Goal: Task Accomplishment & Management: Manage account settings

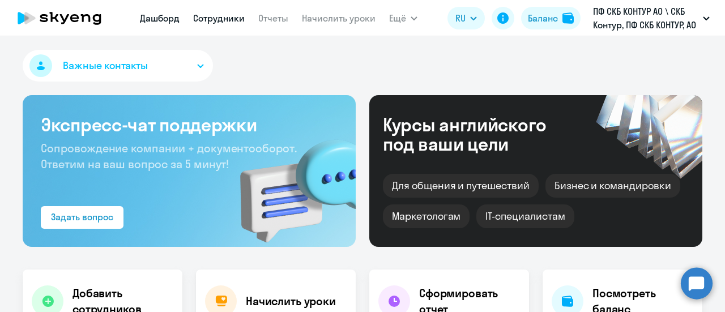
click at [228, 21] on link "Сотрудники" at bounding box center [219, 17] width 52 height 11
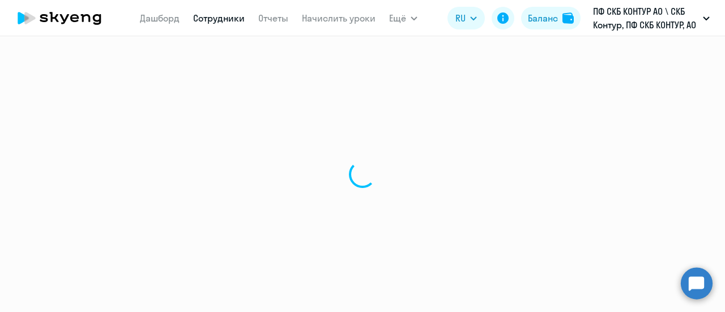
select select "30"
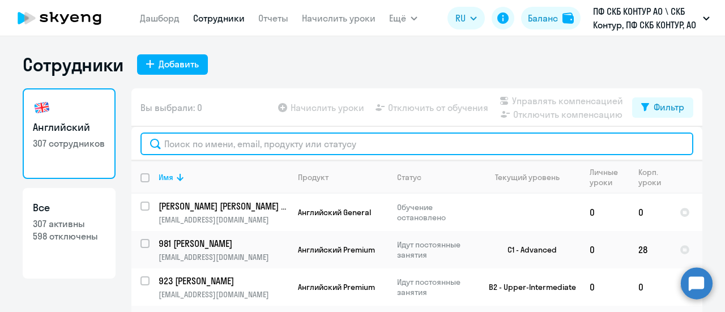
click at [210, 143] on input "text" at bounding box center [416, 144] width 553 height 23
paste input "49482"
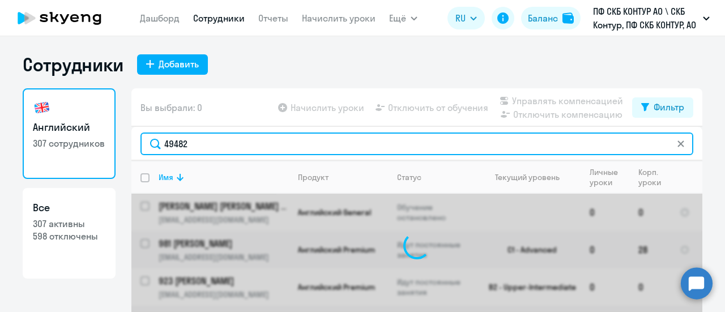
type input "49482"
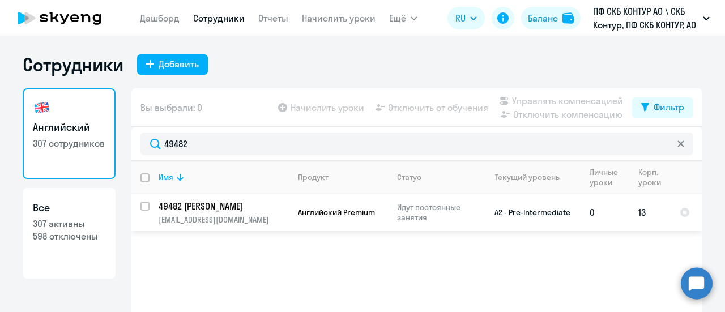
click at [140, 205] on input "select row 40453888" at bounding box center [151, 213] width 23 height 23
checkbox input "true"
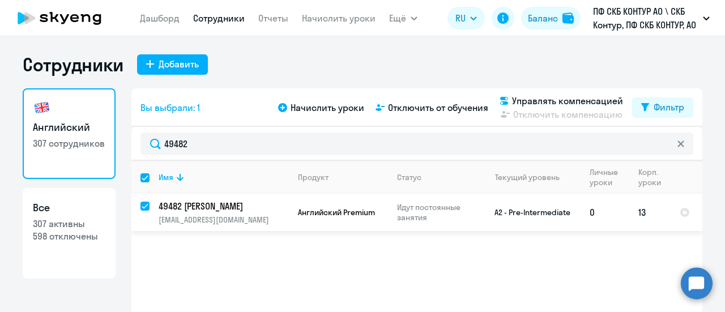
click at [248, 208] on p "49482 Лешукова Анастасия Евгеньевна" at bounding box center [223, 206] width 128 height 12
click at [245, 208] on p "49482 Лешукова Анастасия Евгеньевна" at bounding box center [223, 206] width 128 height 12
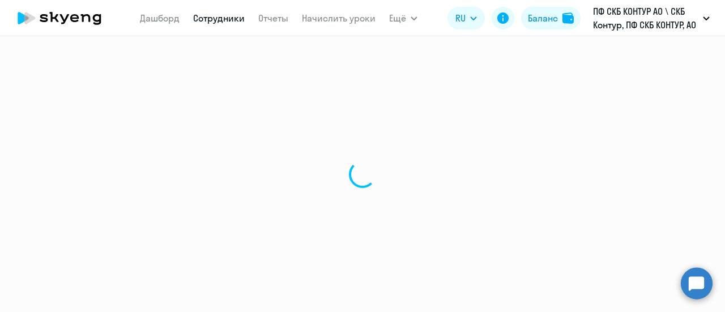
select select "english"
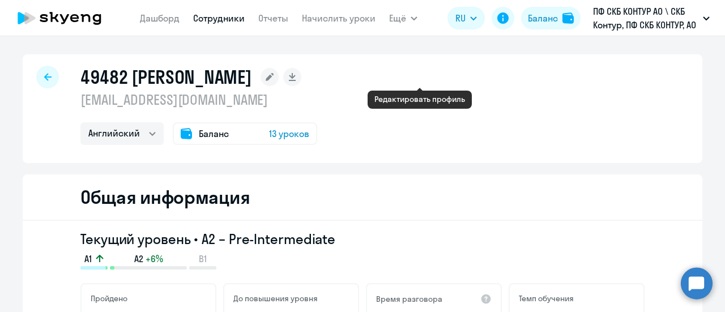
click at [274, 80] on icon at bounding box center [270, 77] width 8 height 8
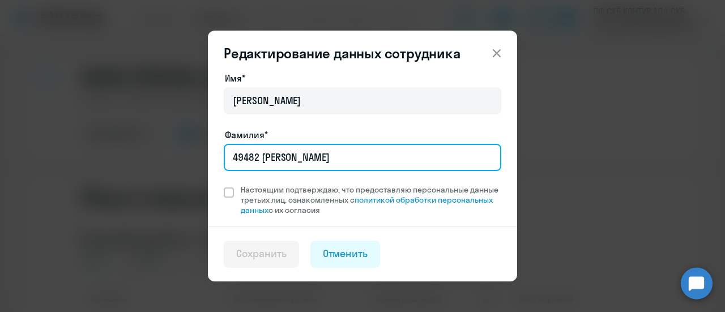
drag, startPoint x: 313, startPoint y: 162, endPoint x: 262, endPoint y: 156, distance: 51.4
click at [262, 156] on input "49482 Лешукова" at bounding box center [363, 157] width 278 height 27
paste input "учинин"
type input "49482 Пучинина"
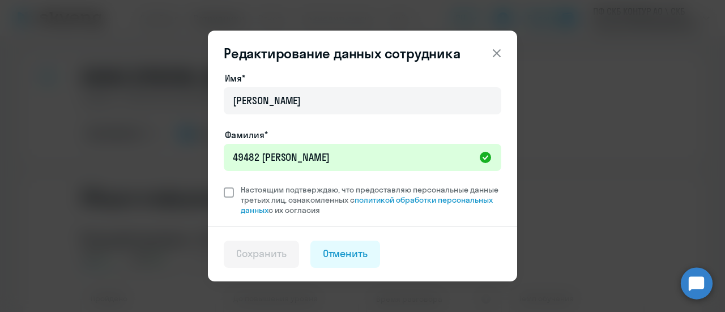
click at [231, 193] on span at bounding box center [229, 193] width 10 height 10
click at [224, 185] on input "Настоящим подтверждаю, что предоставляю персональные данные третьих лиц, ознако…" at bounding box center [223, 184] width 1 height 1
checkbox input "true"
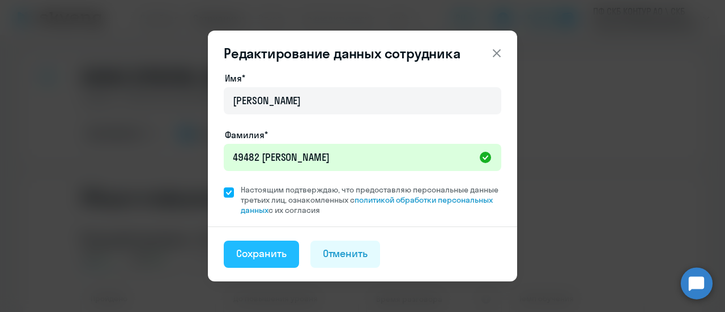
click at [261, 258] on div "Сохранить" at bounding box center [261, 253] width 50 height 15
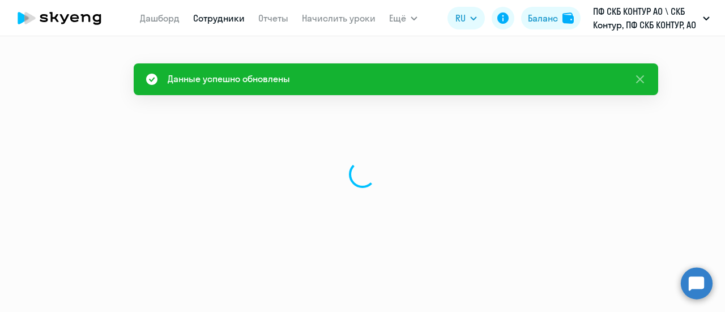
select select "english"
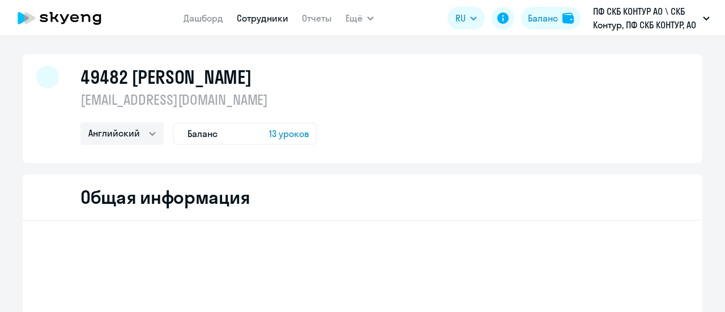
select select "english"
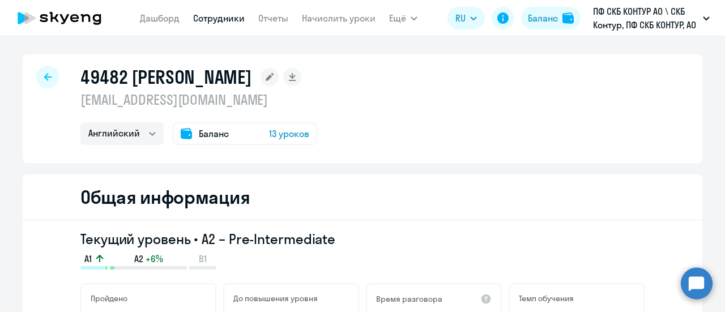
select select "english"
click at [48, 75] on div at bounding box center [47, 77] width 23 height 23
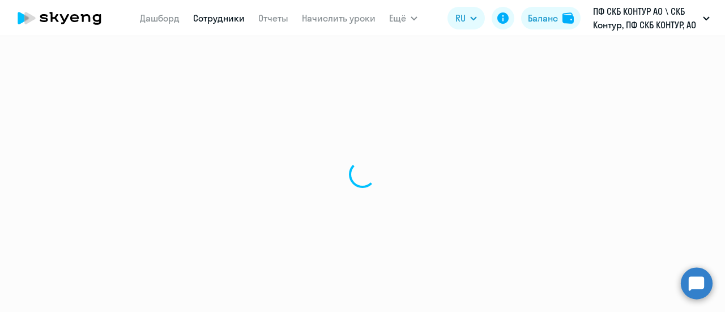
select select "30"
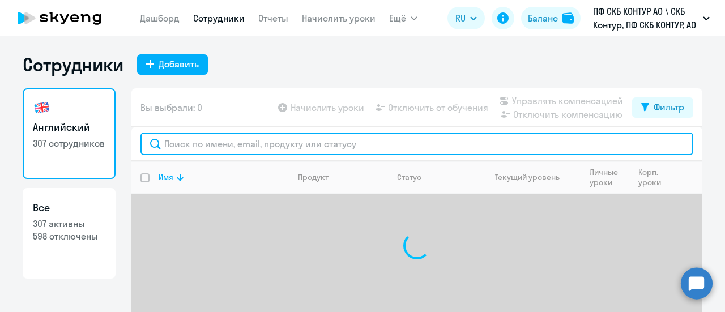
click at [197, 143] on input "text" at bounding box center [416, 144] width 553 height 23
paste input "31251"
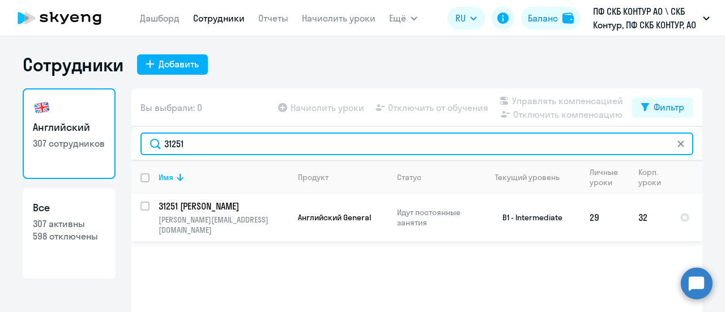
type input "31251"
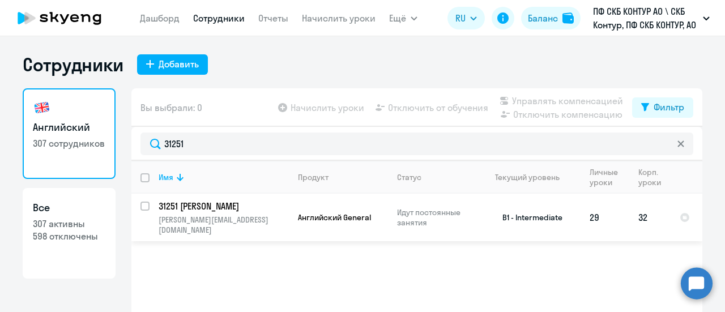
click at [143, 205] on input "select row 12275554" at bounding box center [151, 213] width 23 height 23
checkbox input "true"
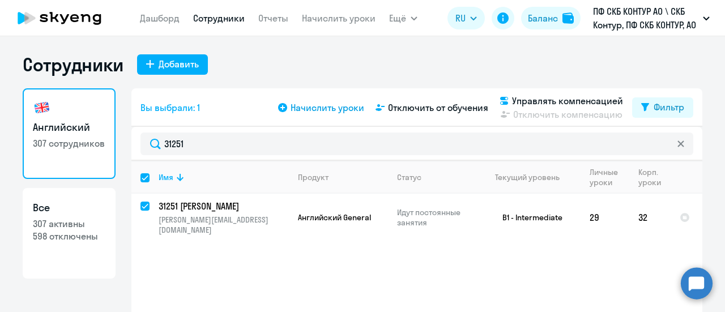
click at [318, 108] on span "Начислить уроки" at bounding box center [328, 108] width 74 height 14
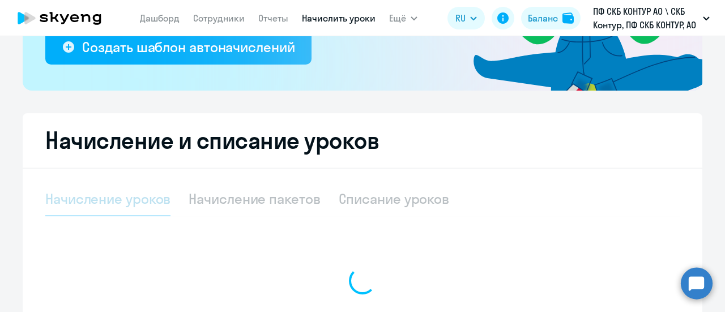
select select "10"
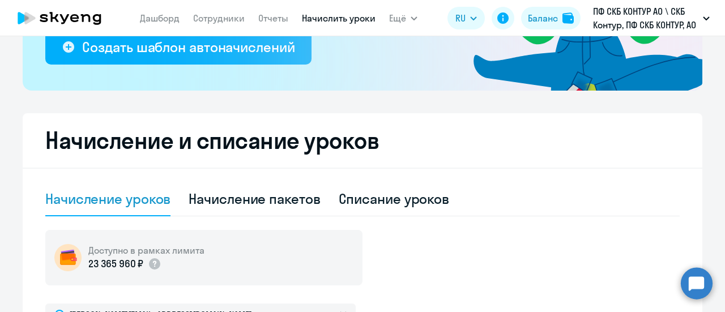
scroll to position [340, 0]
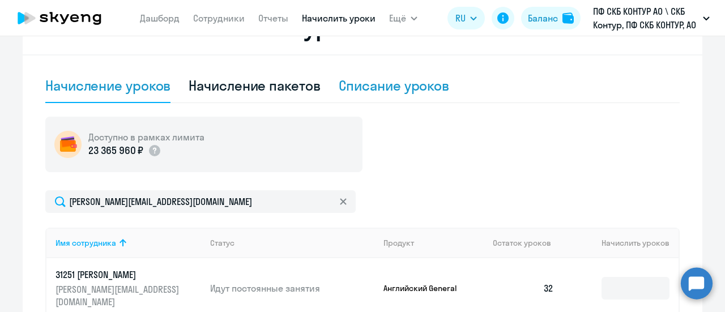
click at [378, 88] on div "Списание уроков" at bounding box center [394, 85] width 111 height 18
select select "10"
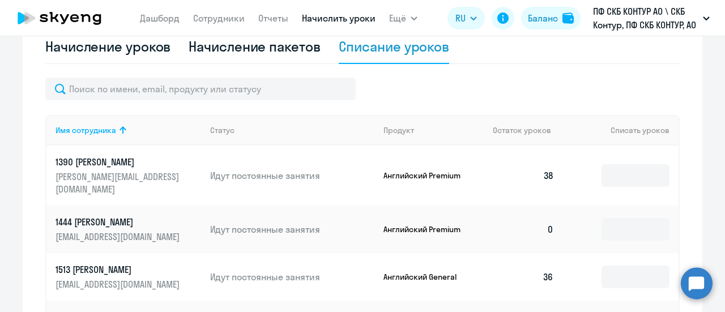
scroll to position [397, 0]
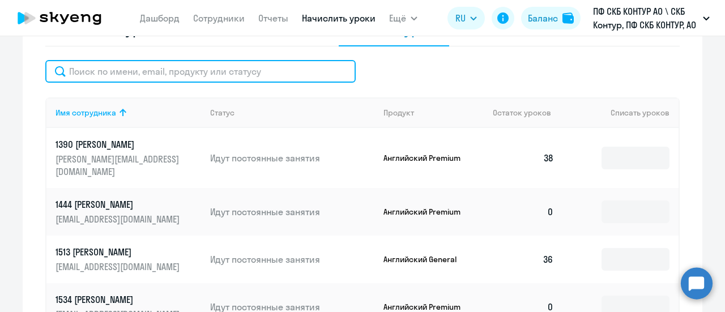
click at [103, 70] on input "text" at bounding box center [200, 71] width 310 height 23
paste input "31251"
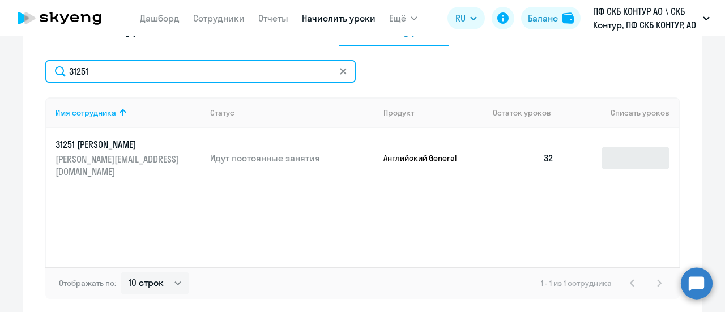
type input "31251"
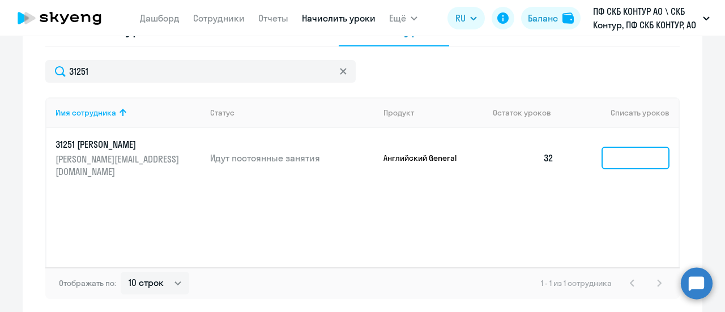
click at [624, 159] on input at bounding box center [636, 158] width 68 height 23
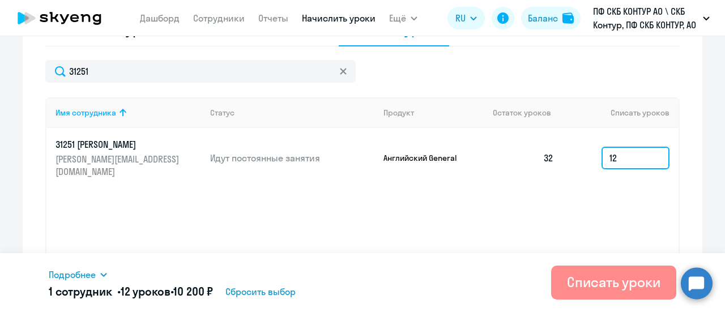
type input "12"
click at [603, 289] on div "Списать уроки" at bounding box center [613, 282] width 93 height 18
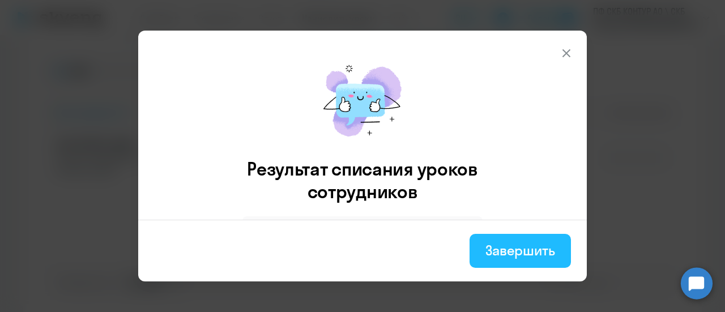
click at [511, 252] on div "Завершить" at bounding box center [520, 250] width 70 height 18
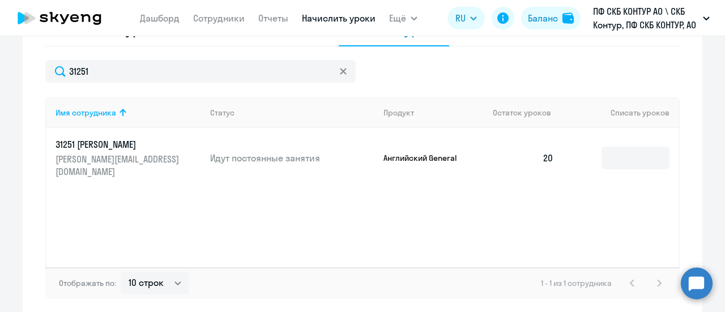
click at [340, 73] on icon at bounding box center [343, 71] width 7 height 7
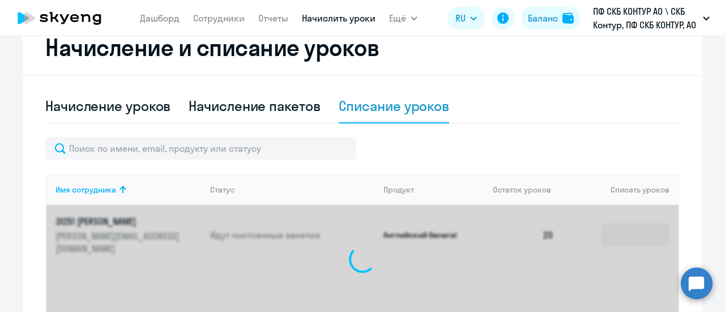
scroll to position [227, 0]
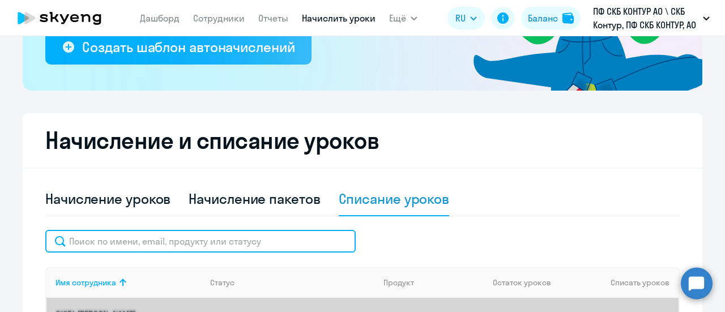
click at [89, 241] on input "text" at bounding box center [200, 241] width 310 height 23
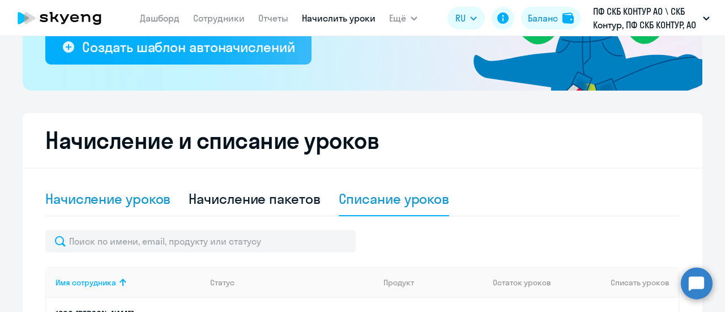
drag, startPoint x: 88, startPoint y: 241, endPoint x: 72, endPoint y: 198, distance: 46.1
click at [72, 198] on div "Начисление уроков" at bounding box center [107, 199] width 125 height 18
select select "10"
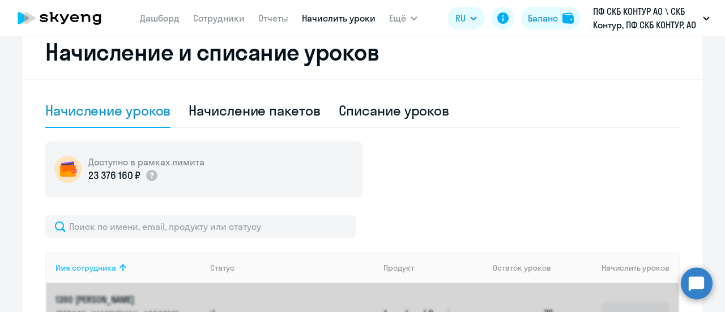
scroll to position [397, 0]
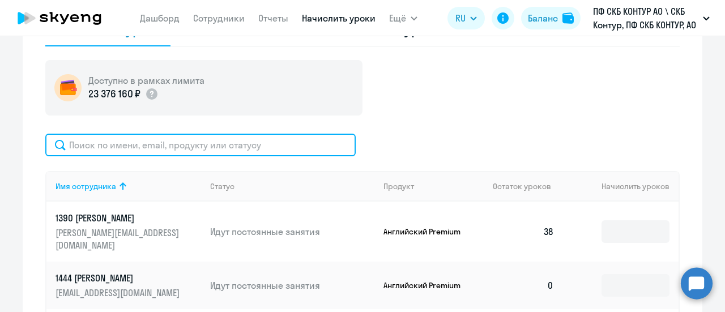
click at [92, 142] on input "text" at bounding box center [200, 145] width 310 height 23
paste input "34257"
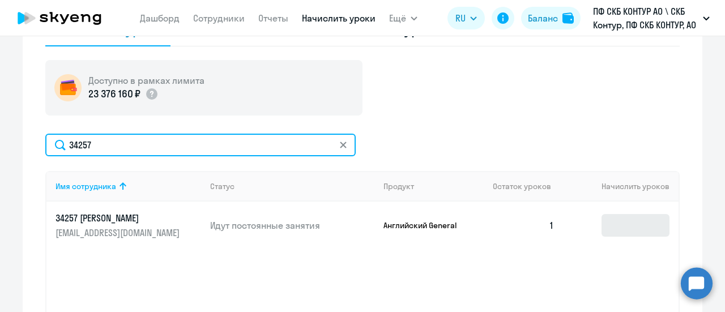
type input "34257"
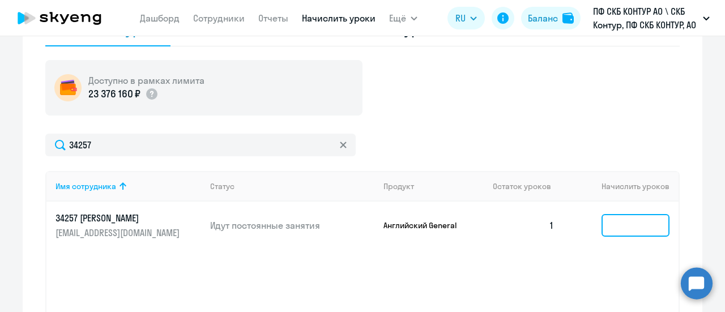
click at [623, 219] on input at bounding box center [636, 225] width 68 height 23
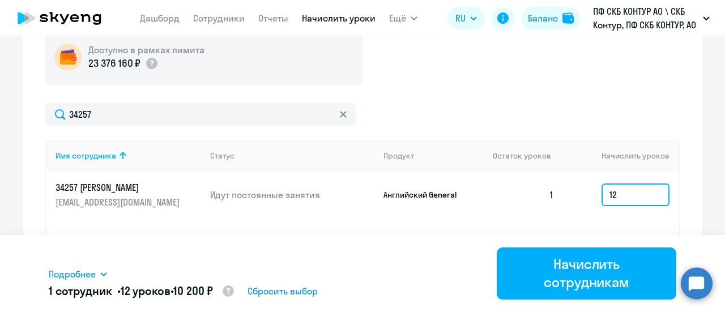
scroll to position [453, 0]
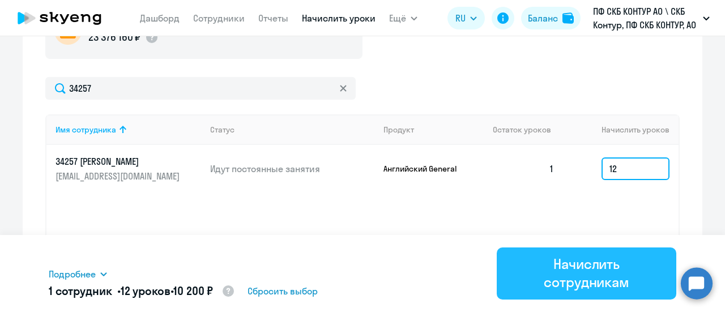
type input "12"
click at [556, 272] on div "Начислить сотрудникам" at bounding box center [587, 273] width 148 height 36
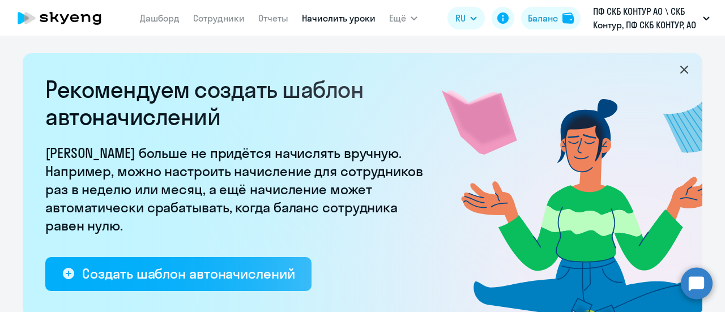
select select "10"
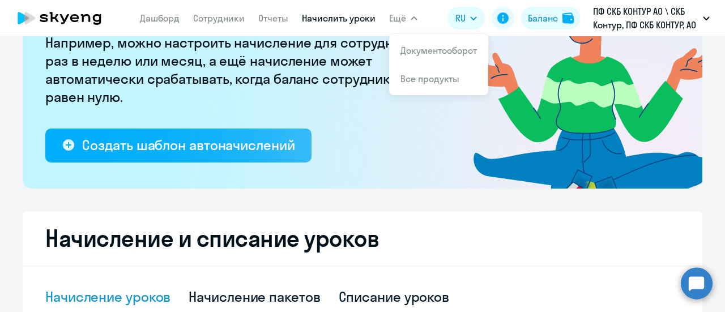
scroll to position [170, 0]
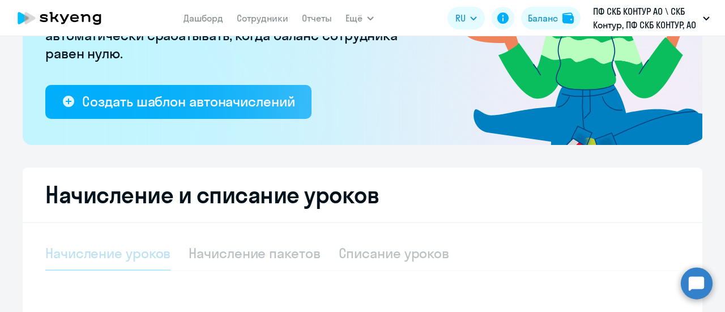
scroll to position [227, 0]
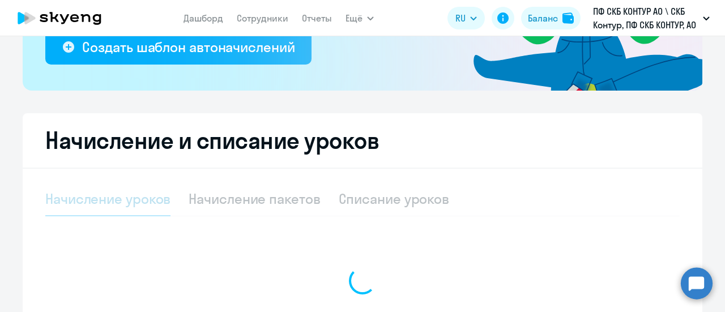
select select "10"
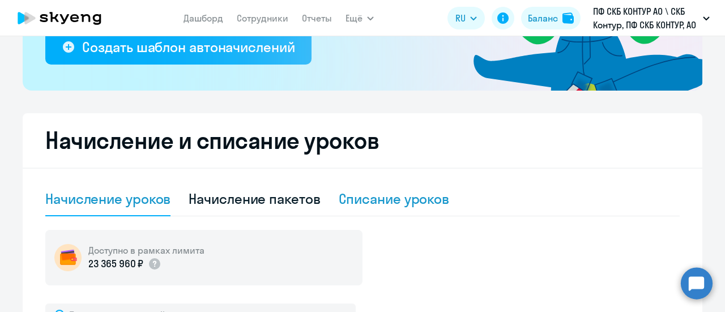
click at [384, 206] on div "Списание уроков" at bounding box center [394, 199] width 111 height 18
select select "10"
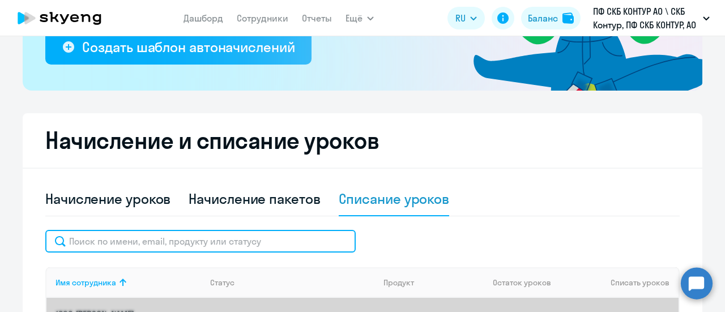
click at [212, 234] on input "text" at bounding box center [200, 241] width 310 height 23
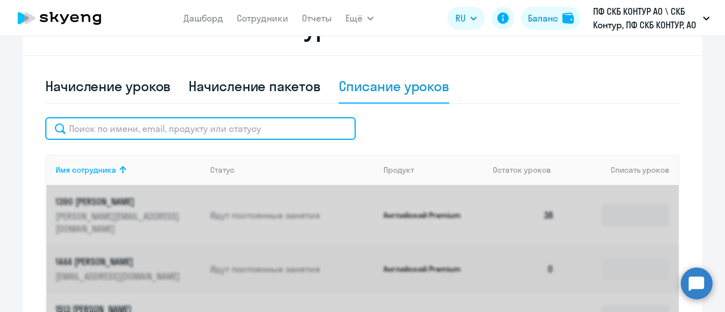
scroll to position [340, 0]
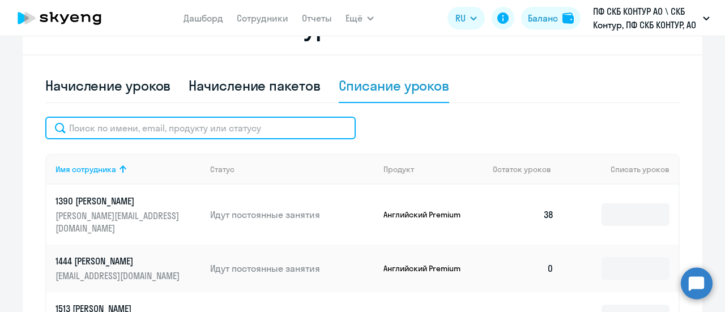
paste input "26290"
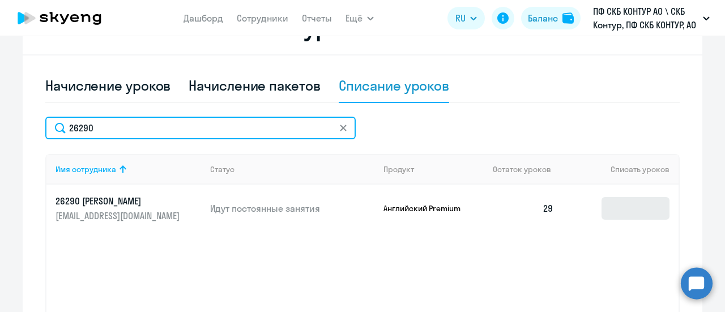
type input "26290"
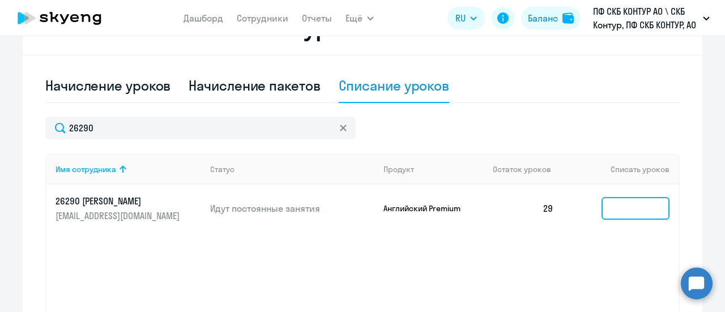
click at [614, 212] on input at bounding box center [636, 208] width 68 height 23
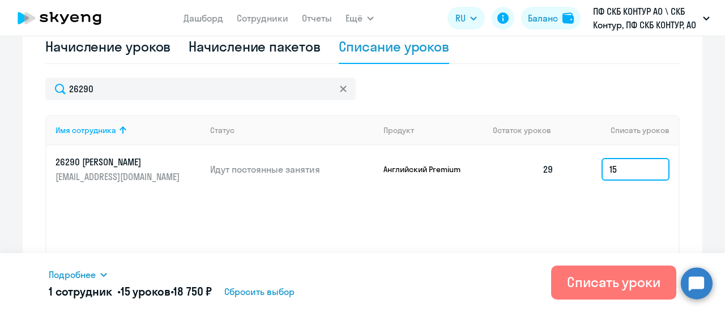
scroll to position [397, 0]
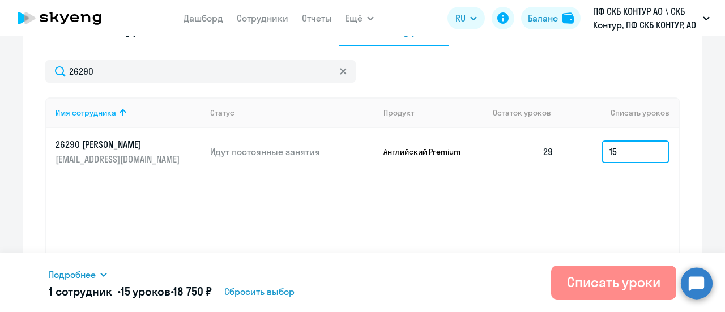
type input "15"
click at [612, 286] on div "Списать уроки" at bounding box center [613, 282] width 93 height 18
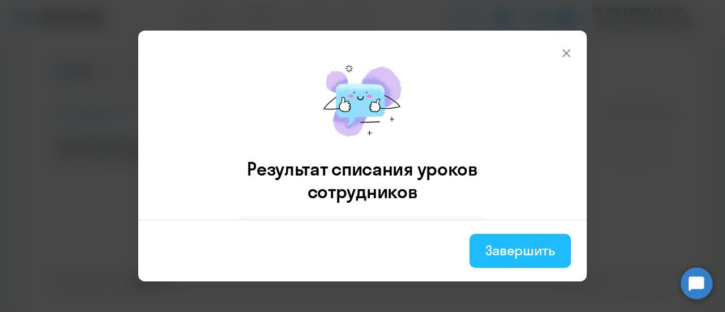
click at [534, 255] on div "Завершить" at bounding box center [520, 250] width 70 height 18
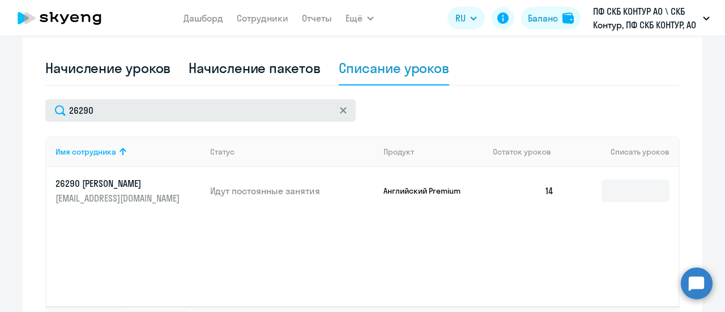
scroll to position [340, 0]
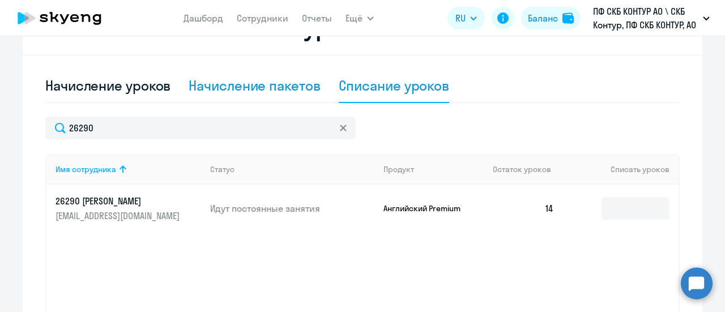
click at [264, 89] on div "Начисление пакетов" at bounding box center [254, 85] width 131 height 18
select select "10"
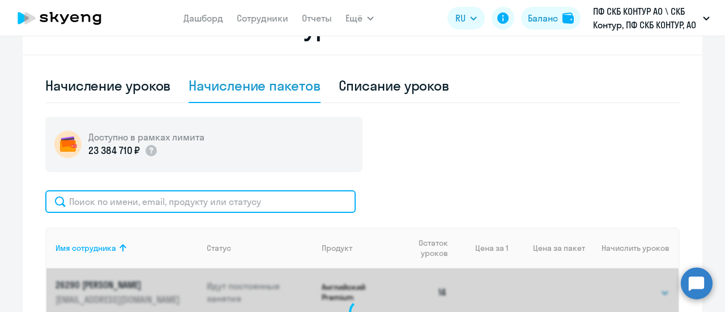
click at [152, 207] on input "text" at bounding box center [200, 201] width 310 height 23
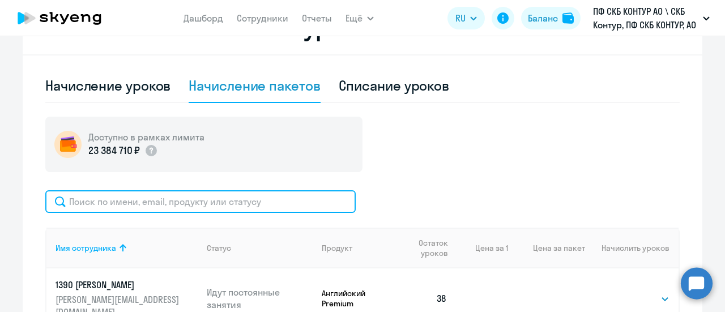
paste input "[PERSON_NAME]"
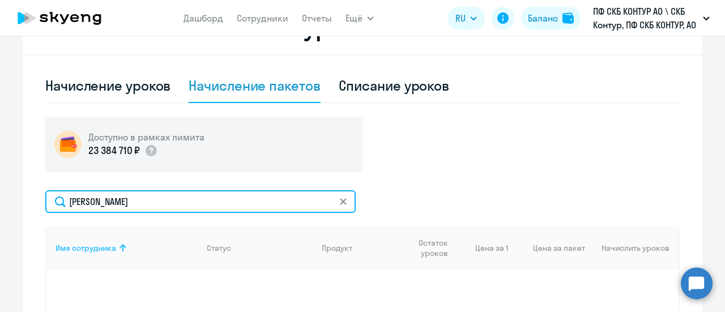
scroll to position [397, 0]
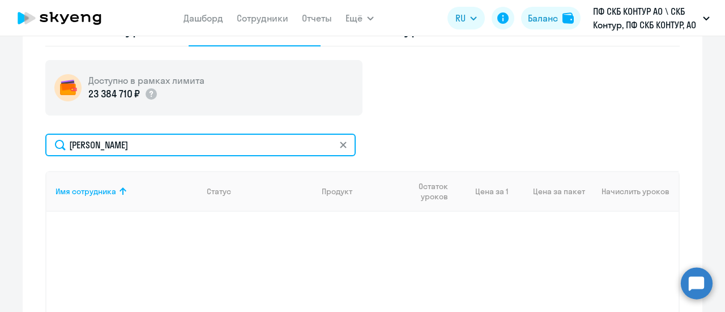
type input "[PERSON_NAME]"
drag, startPoint x: 189, startPoint y: 150, endPoint x: 42, endPoint y: 156, distance: 146.9
click at [45, 156] on div "[PERSON_NAME] Имя сотрудника Статус Продукт Остаток уроков Цена за 1 Цена за па…" at bounding box center [362, 253] width 634 height 239
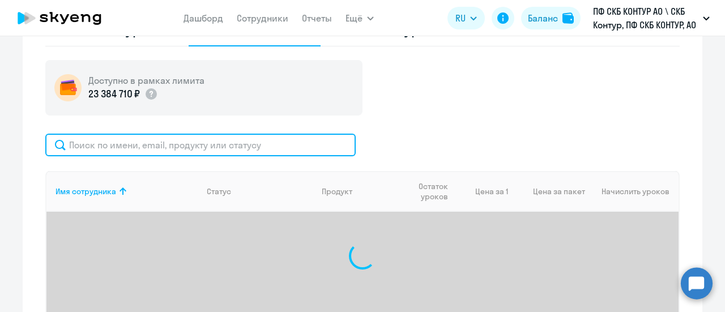
paste input "65954"
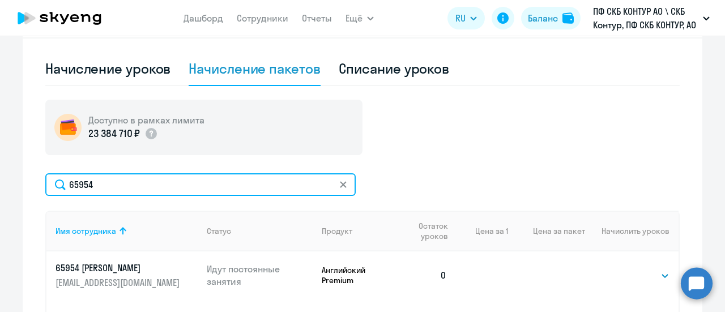
scroll to position [340, 0]
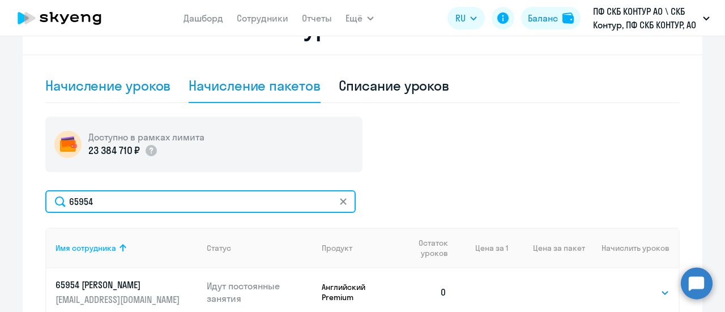
type input "65954"
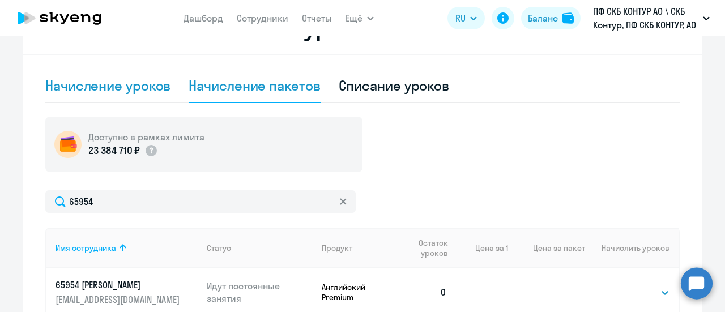
click at [127, 84] on div "Начисление уроков" at bounding box center [107, 85] width 125 height 18
select select "10"
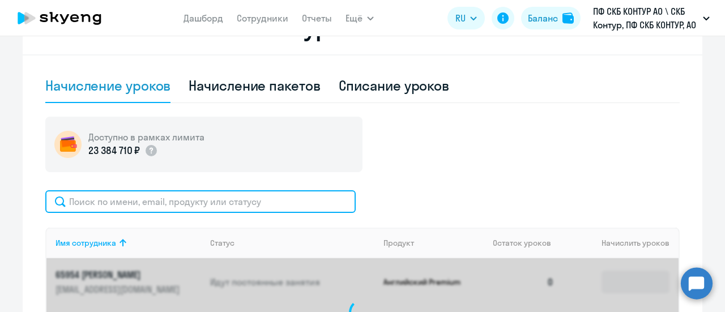
click at [113, 207] on input "text" at bounding box center [200, 201] width 310 height 23
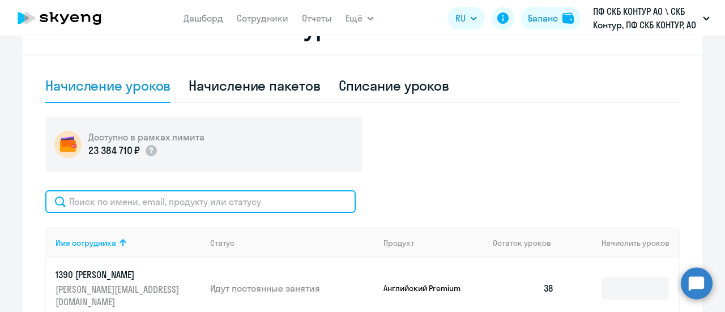
paste input "65954"
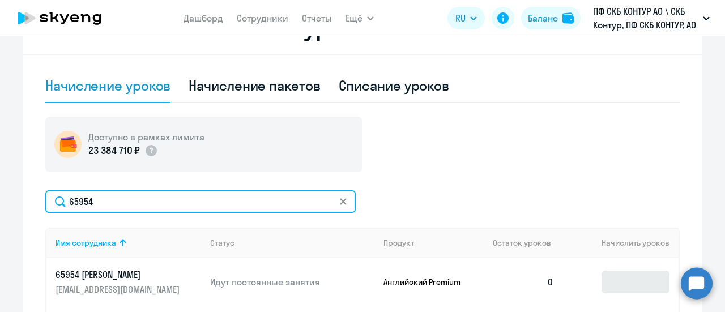
type input "65954"
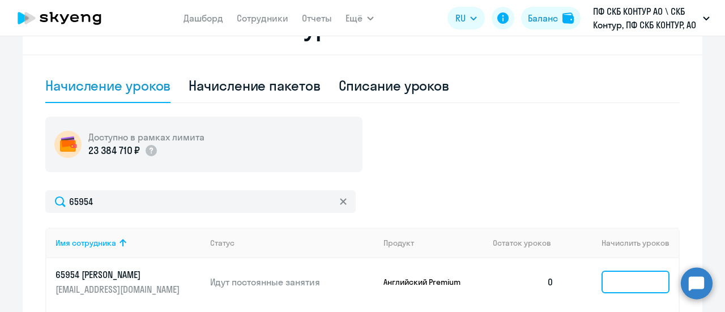
click at [627, 278] on input at bounding box center [636, 282] width 68 height 23
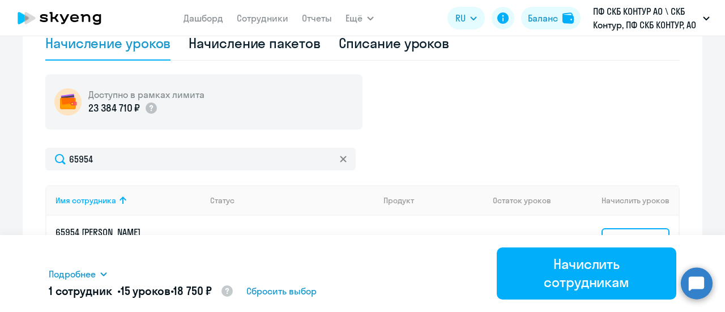
scroll to position [453, 0]
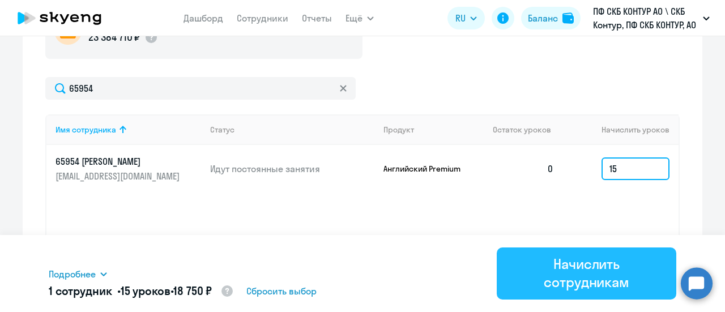
type input "15"
click at [580, 270] on div "Начислить сотрудникам" at bounding box center [587, 273] width 148 height 36
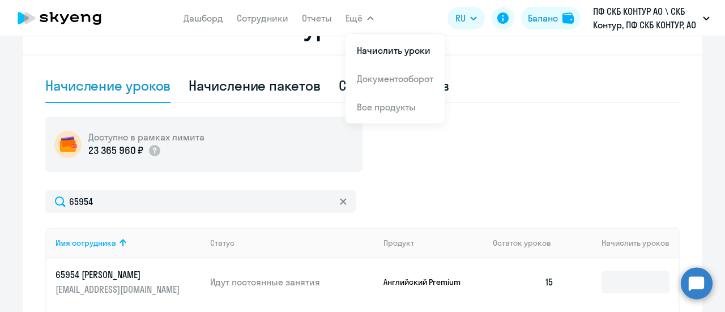
scroll to position [227, 0]
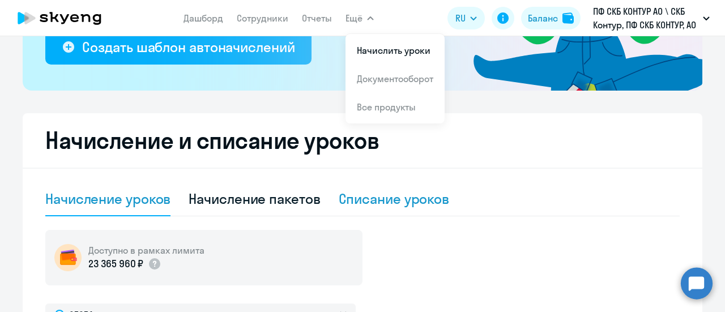
click at [374, 193] on div "Списание уроков" at bounding box center [394, 199] width 111 height 18
select select "10"
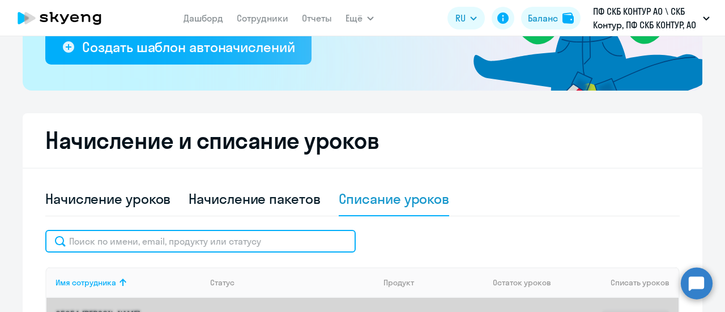
click at [168, 250] on input "text" at bounding box center [200, 241] width 310 height 23
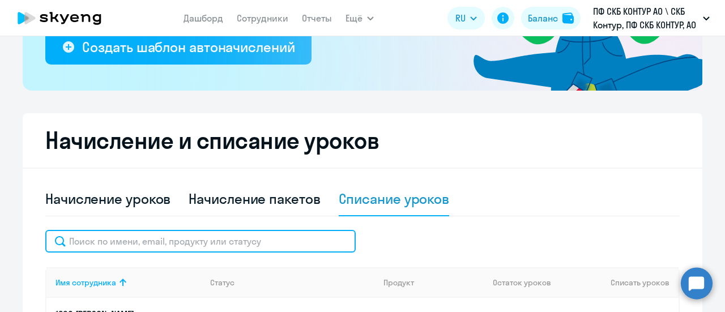
paste input "28586"
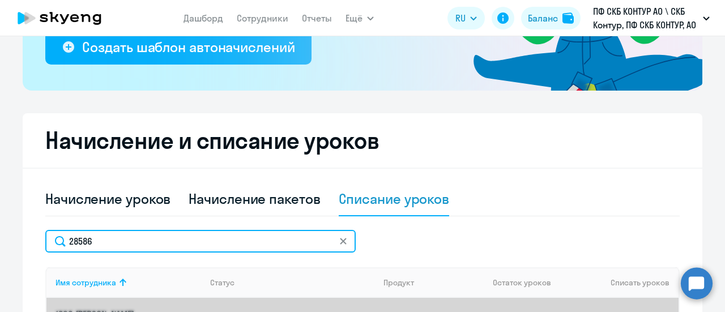
type input "28586"
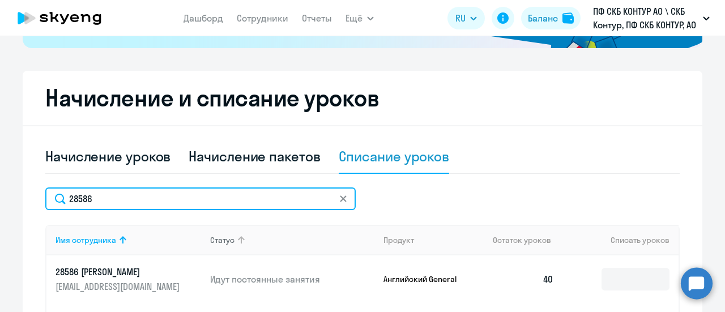
scroll to position [340, 0]
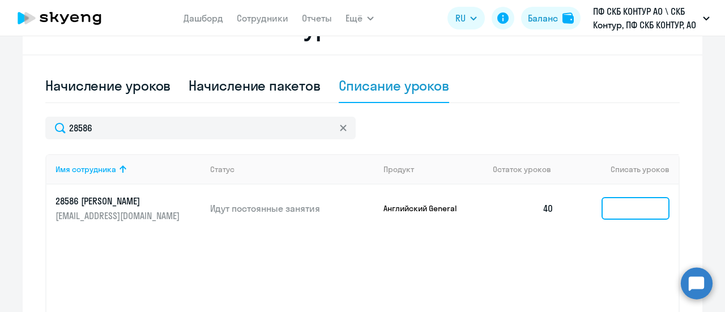
click at [614, 211] on input at bounding box center [636, 208] width 68 height 23
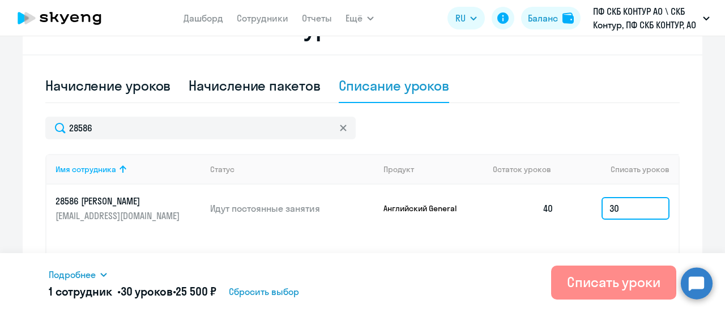
type input "30"
click at [597, 283] on div "Списать уроки" at bounding box center [613, 282] width 93 height 18
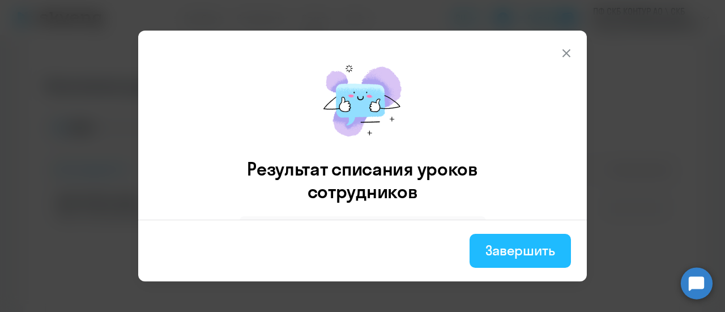
click at [525, 263] on button "Завершить" at bounding box center [520, 251] width 101 height 34
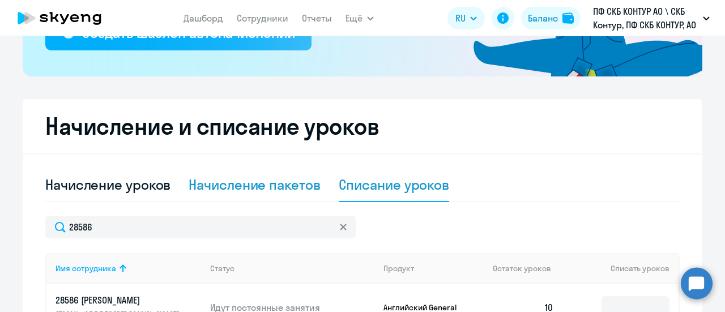
scroll to position [227, 0]
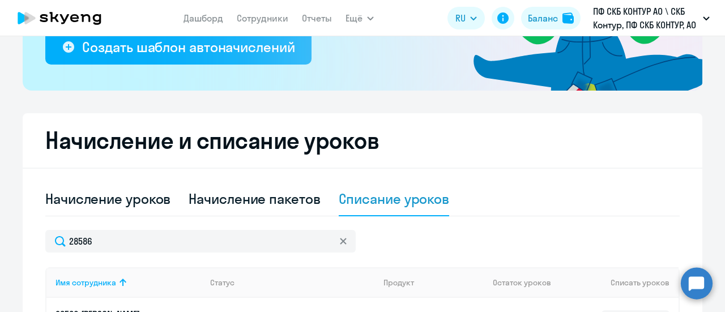
click at [392, 195] on div "Списание уроков" at bounding box center [394, 199] width 111 height 18
click at [381, 201] on div "Списание уроков" at bounding box center [394, 199] width 111 height 18
click at [78, 202] on div "Начисление уроков" at bounding box center [107, 199] width 125 height 18
select select "10"
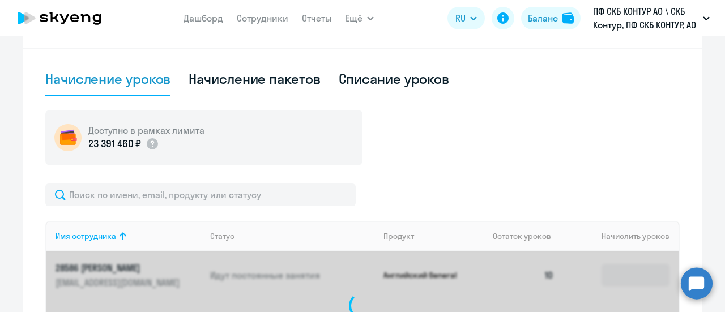
scroll to position [397, 0]
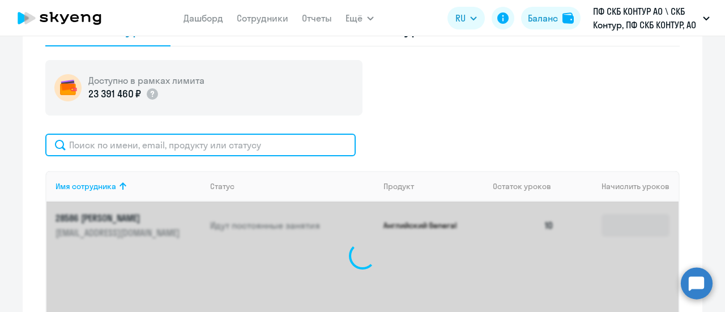
click at [95, 150] on input "text" at bounding box center [200, 145] width 310 height 23
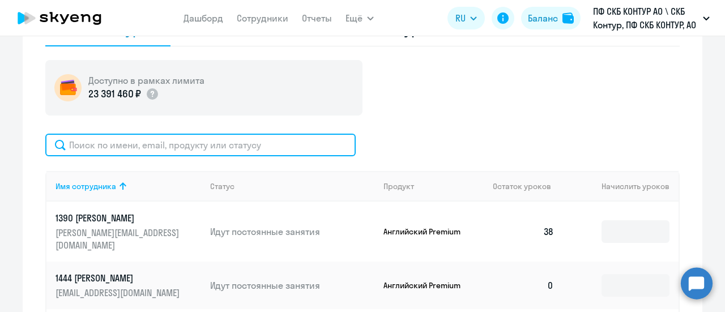
paste input "28671"
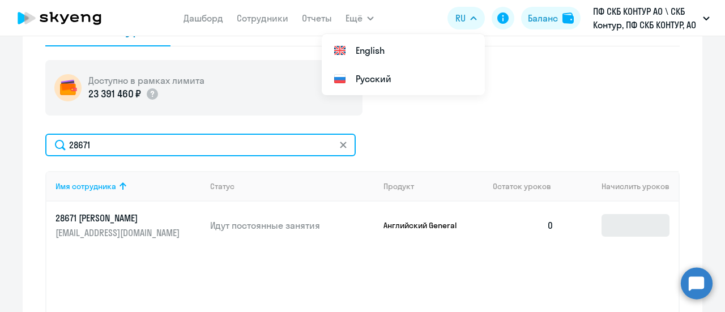
type input "28671"
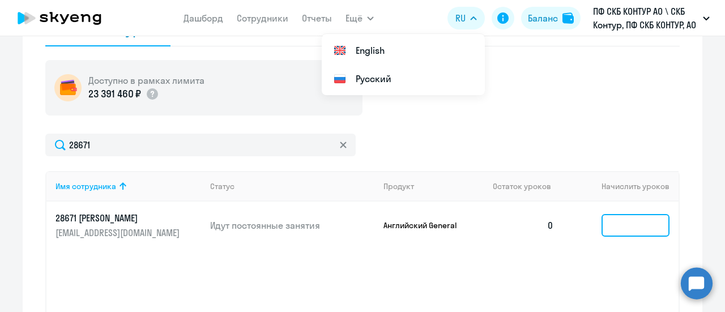
click at [613, 225] on input at bounding box center [636, 225] width 68 height 23
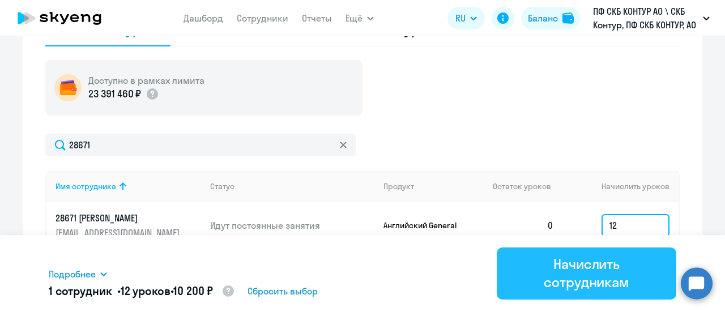
type input "12"
click at [586, 274] on div "Начислить сотрудникам" at bounding box center [587, 273] width 148 height 36
